Goal: Understand process/instructions: Learn how to perform a task or action

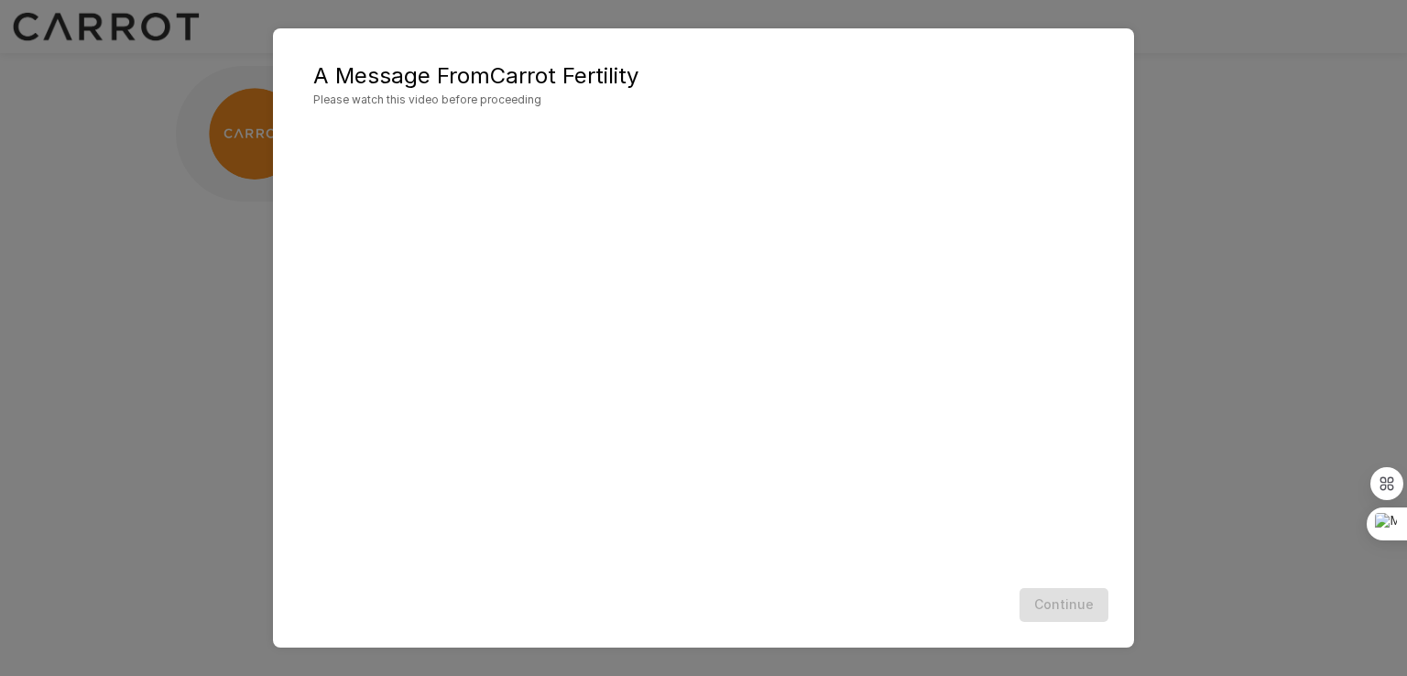
click at [704, 382] on div at bounding box center [703, 343] width 781 height 439
click at [762, 442] on div at bounding box center [703, 343] width 781 height 439
click at [1211, 403] on div "A Message From Carrot Fertility Please watch this video before proceeding Conti…" at bounding box center [703, 338] width 1407 height 676
click at [749, 349] on div at bounding box center [703, 343] width 781 height 439
click at [224, 192] on div "A Message From Carrot Fertility Please watch this video before proceeding Conti…" at bounding box center [703, 338] width 1407 height 676
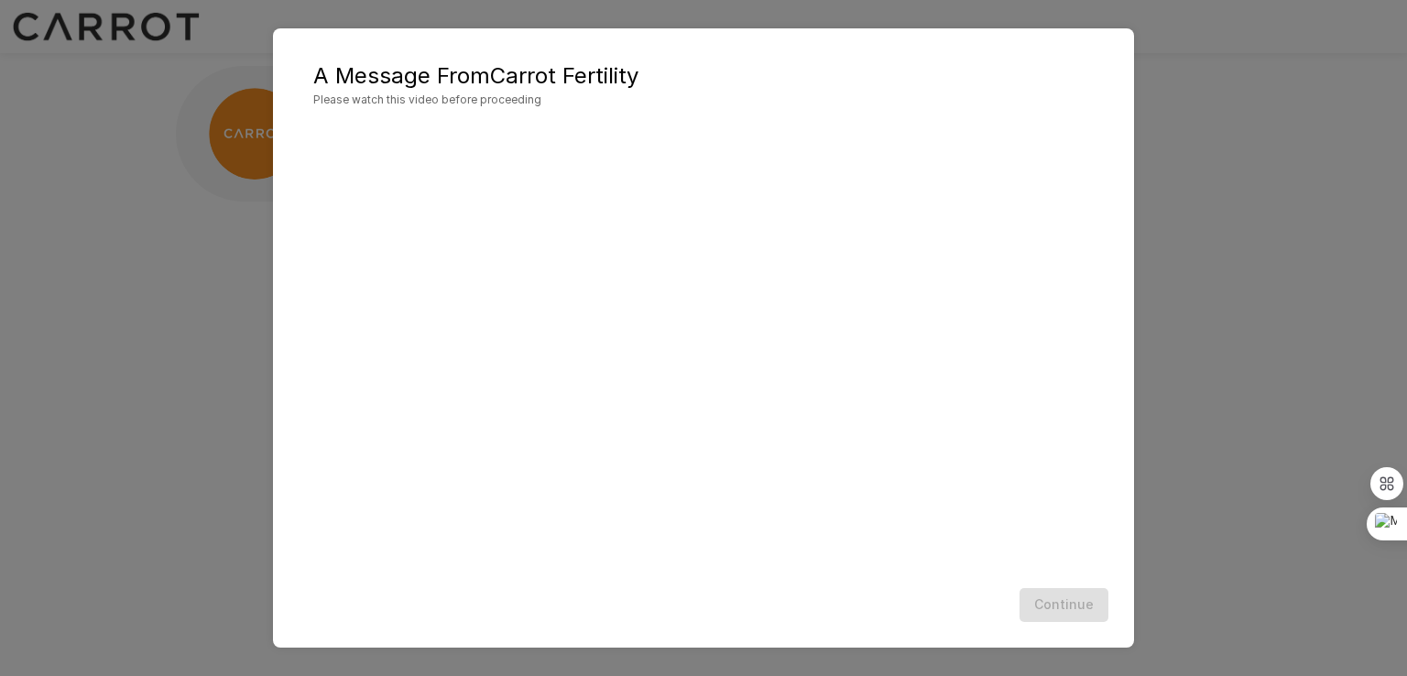
click at [660, 420] on div at bounding box center [703, 343] width 781 height 439
click at [1055, 611] on div "Continue" at bounding box center [703, 605] width 825 height 49
click at [1306, 478] on div "A Message From Carrot Fertility Please watch this video before proceeding Conti…" at bounding box center [703, 338] width 1407 height 676
click at [613, 82] on h5 "A Message From Carrot Fertility" at bounding box center [703, 75] width 781 height 29
click at [422, 287] on div at bounding box center [703, 343] width 781 height 439
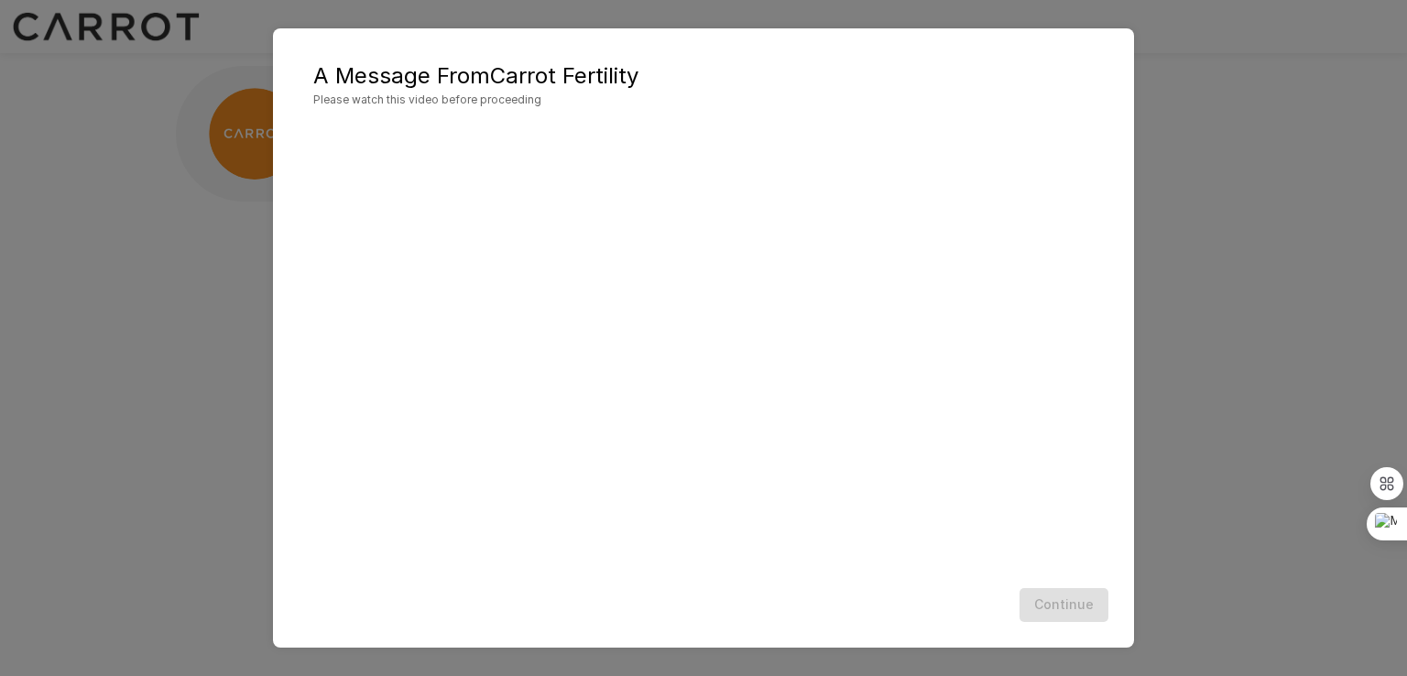
click at [153, 432] on div "A Message From Carrot Fertility Please watch this video before proceeding Conti…" at bounding box center [703, 338] width 1407 height 676
click at [1356, 585] on div "A Message From Carrot Fertility Please watch this video before proceeding Conti…" at bounding box center [703, 338] width 1407 height 676
click at [1104, 409] on div at bounding box center [703, 352] width 825 height 457
click at [918, 168] on div at bounding box center [703, 343] width 781 height 439
click at [832, 224] on div at bounding box center [703, 343] width 781 height 439
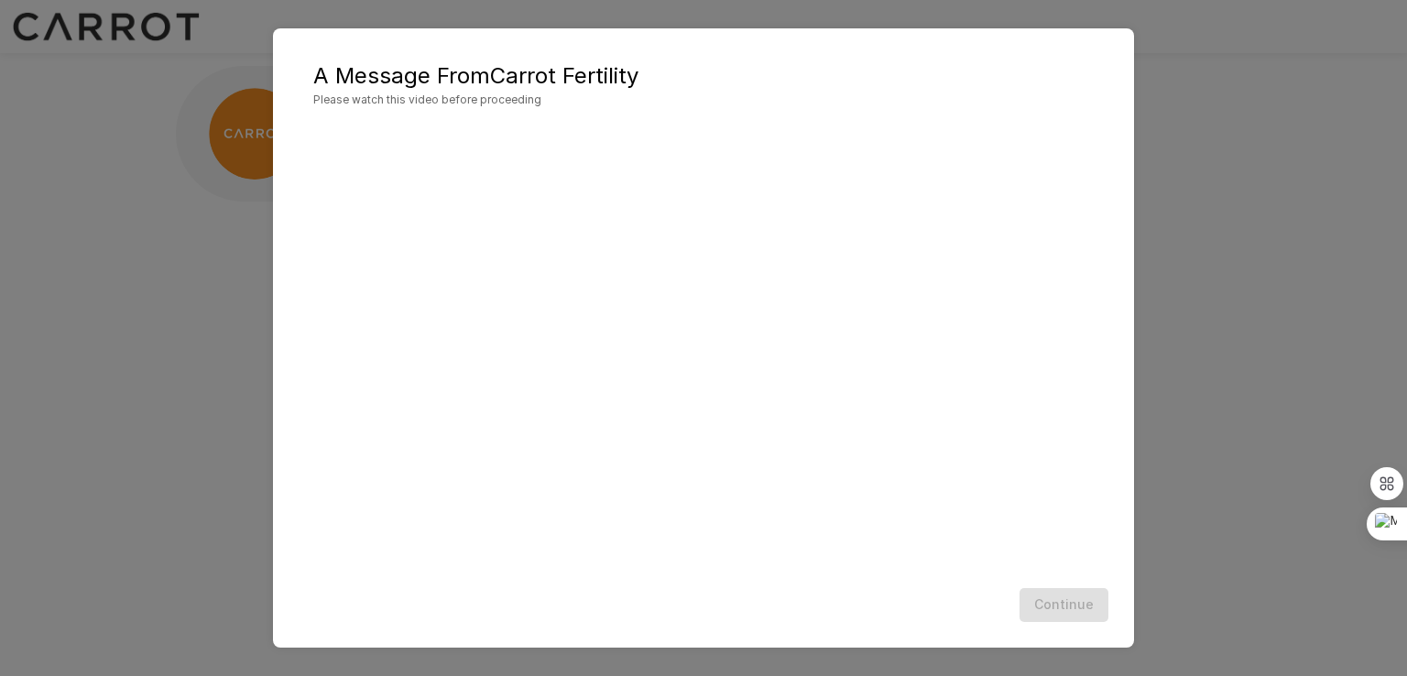
click at [1190, 416] on div "A Message From Carrot Fertility Please watch this video before proceeding Conti…" at bounding box center [703, 338] width 1407 height 676
click at [1114, 518] on div at bounding box center [703, 352] width 825 height 457
click at [924, 422] on div at bounding box center [703, 343] width 781 height 439
click at [1210, 290] on div "A Message From Carrot Fertility Please watch this video before proceeding Conti…" at bounding box center [703, 338] width 1407 height 676
click at [1044, 615] on div "Continue" at bounding box center [703, 605] width 825 height 49
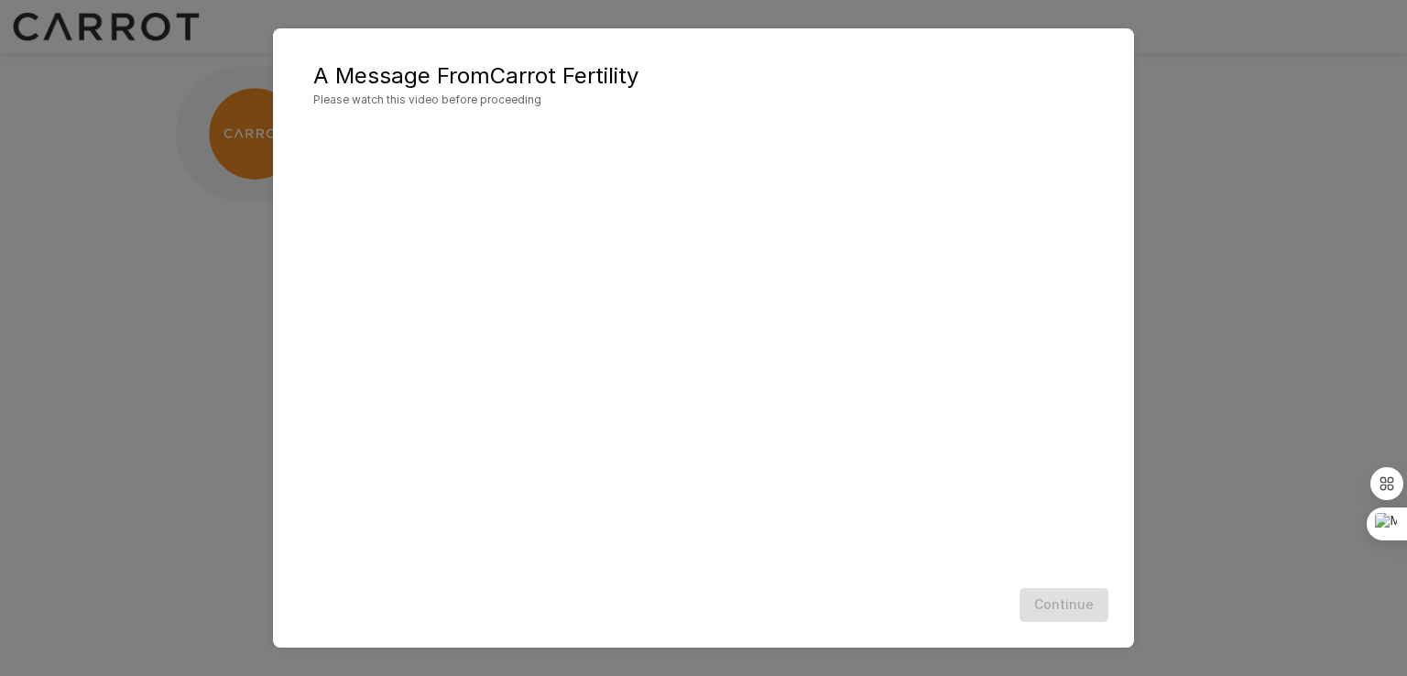
click at [1044, 615] on div "Continue" at bounding box center [703, 605] width 825 height 49
click at [1028, 587] on div "Continue" at bounding box center [703, 605] width 825 height 49
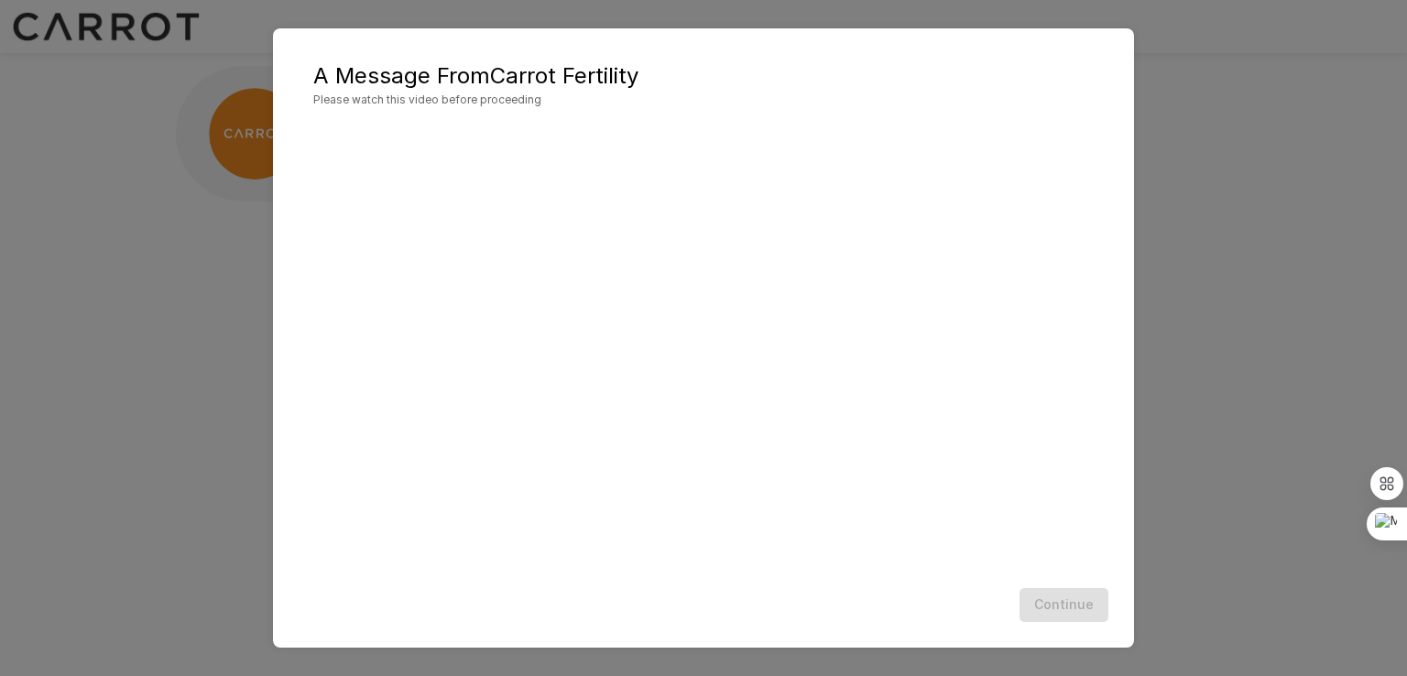
click at [112, 375] on div "A Message From Carrot Fertility Please watch this video before proceeding Conti…" at bounding box center [703, 338] width 1407 height 676
click at [495, 100] on span "Please watch this video before proceeding" at bounding box center [703, 100] width 781 height 18
drag, startPoint x: 410, startPoint y: 147, endPoint x: 540, endPoint y: 235, distance: 156.3
click at [519, 220] on div at bounding box center [703, 343] width 781 height 439
click at [630, 242] on div at bounding box center [703, 343] width 781 height 439
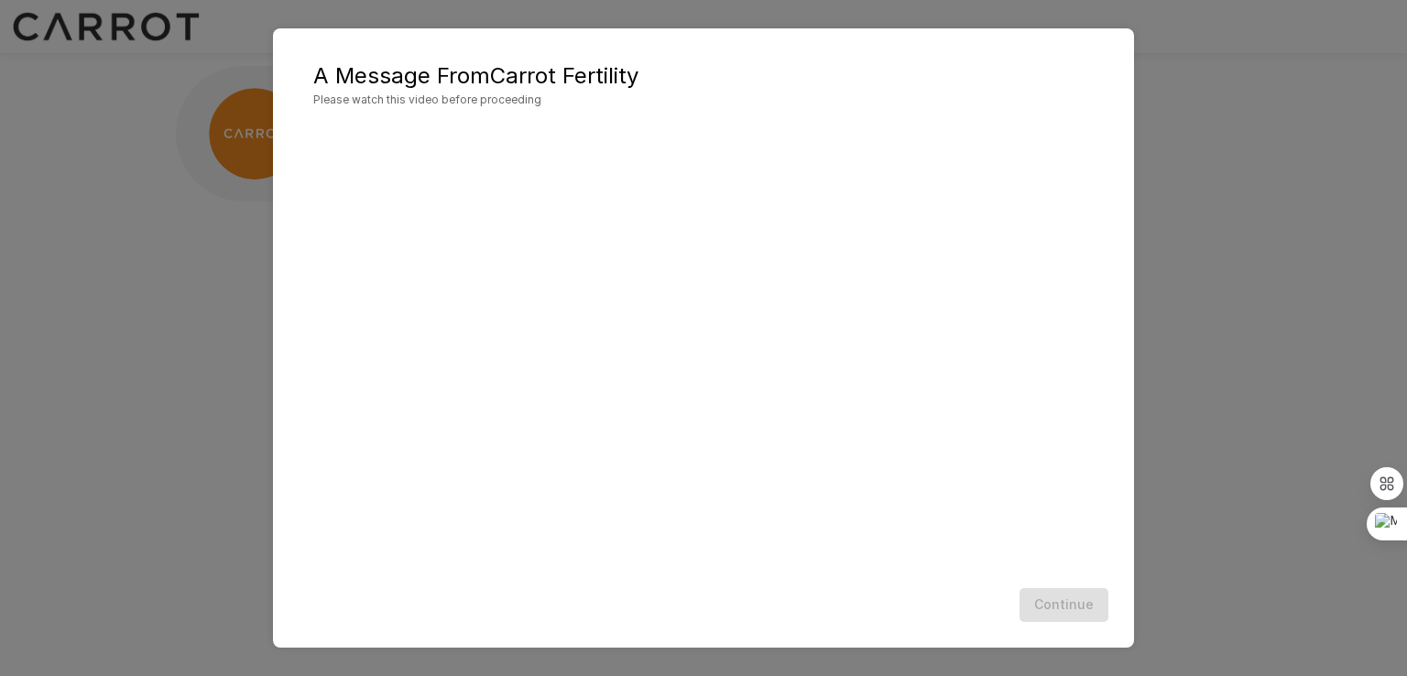
click at [742, 459] on div at bounding box center [703, 343] width 781 height 439
click at [959, 631] on div "A Message From Carrot Fertility Please watch this video before proceeding Conti…" at bounding box center [703, 337] width 861 height 619
drag, startPoint x: 1132, startPoint y: 353, endPoint x: 1153, endPoint y: 186, distance: 168.0
click at [1132, 352] on div "A Message From Carrot Fertility Please watch this video before proceeding Conti…" at bounding box center [703, 337] width 861 height 619
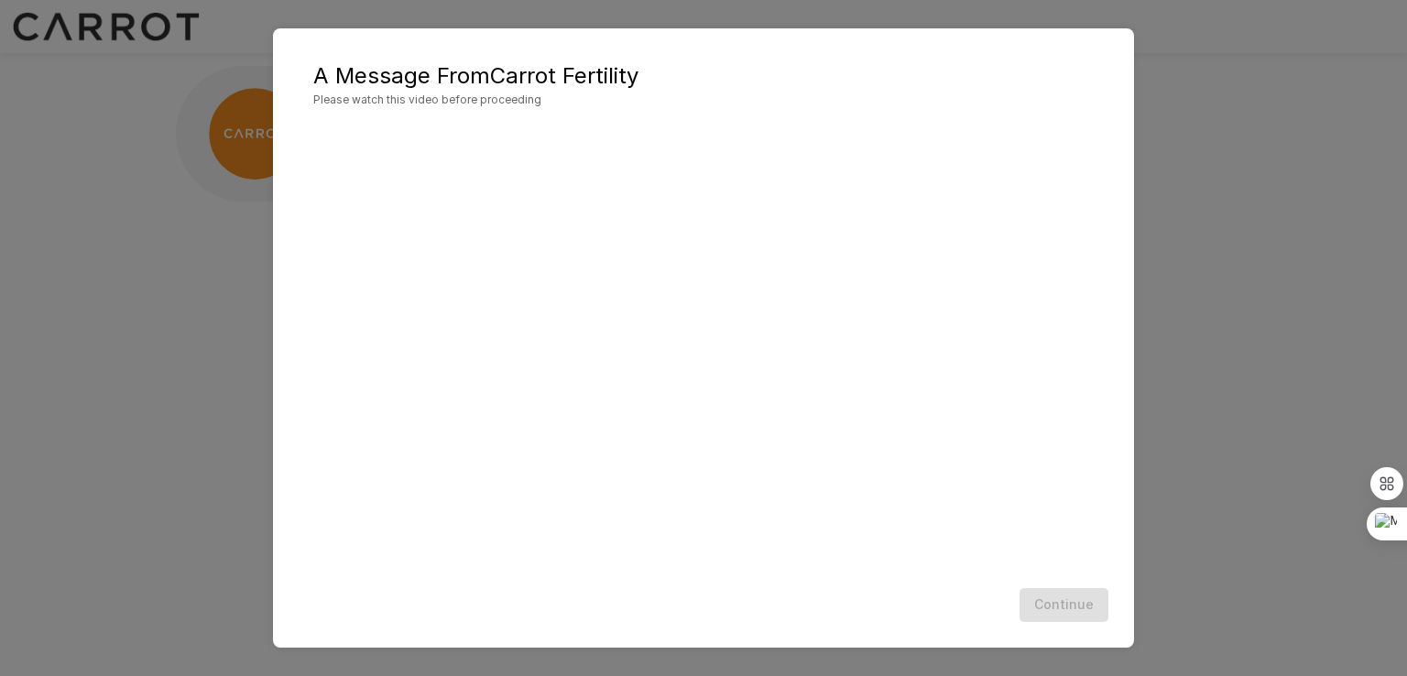
click at [1022, 129] on div at bounding box center [703, 343] width 781 height 439
click at [671, 430] on div at bounding box center [703, 343] width 781 height 439
click at [1070, 590] on div "Continue" at bounding box center [703, 605] width 825 height 49
click at [164, 239] on div "A Message From Carrot Fertility Please watch this video before proceeding Conti…" at bounding box center [703, 338] width 1407 height 676
